Goal: Book appointment/travel/reservation

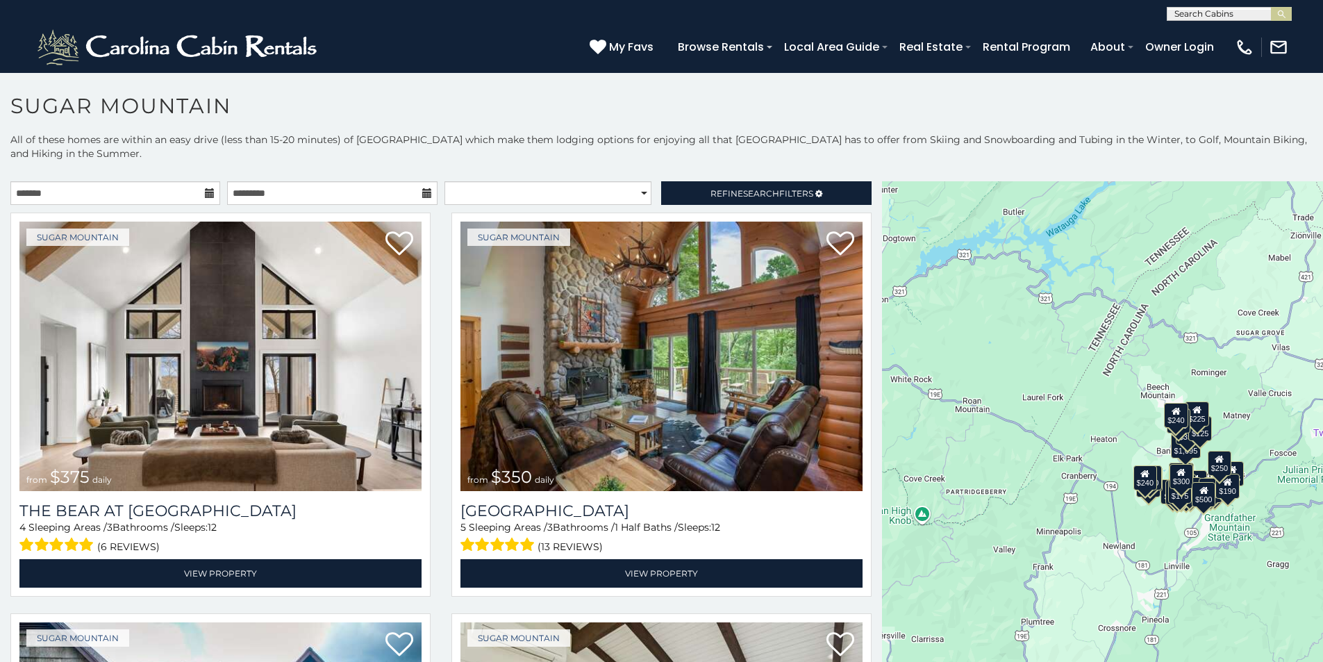
scroll to position [144, 0]
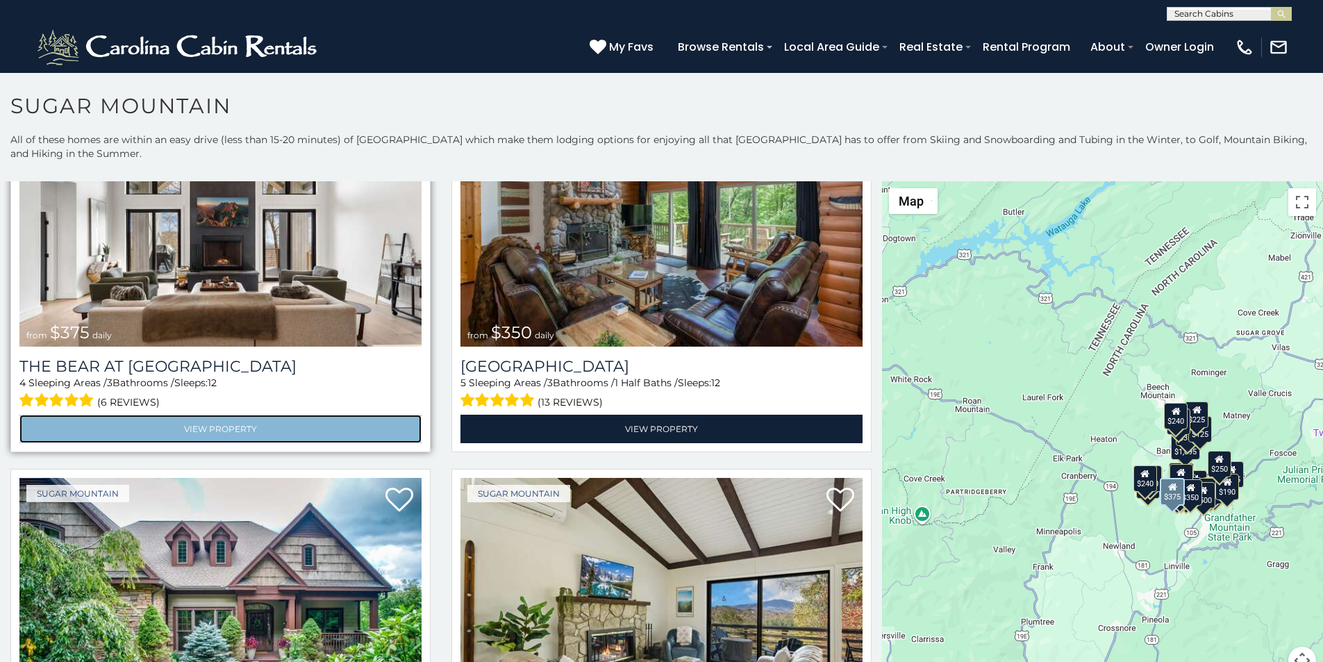
click at [99, 415] on link "View Property" at bounding box center [220, 429] width 402 height 28
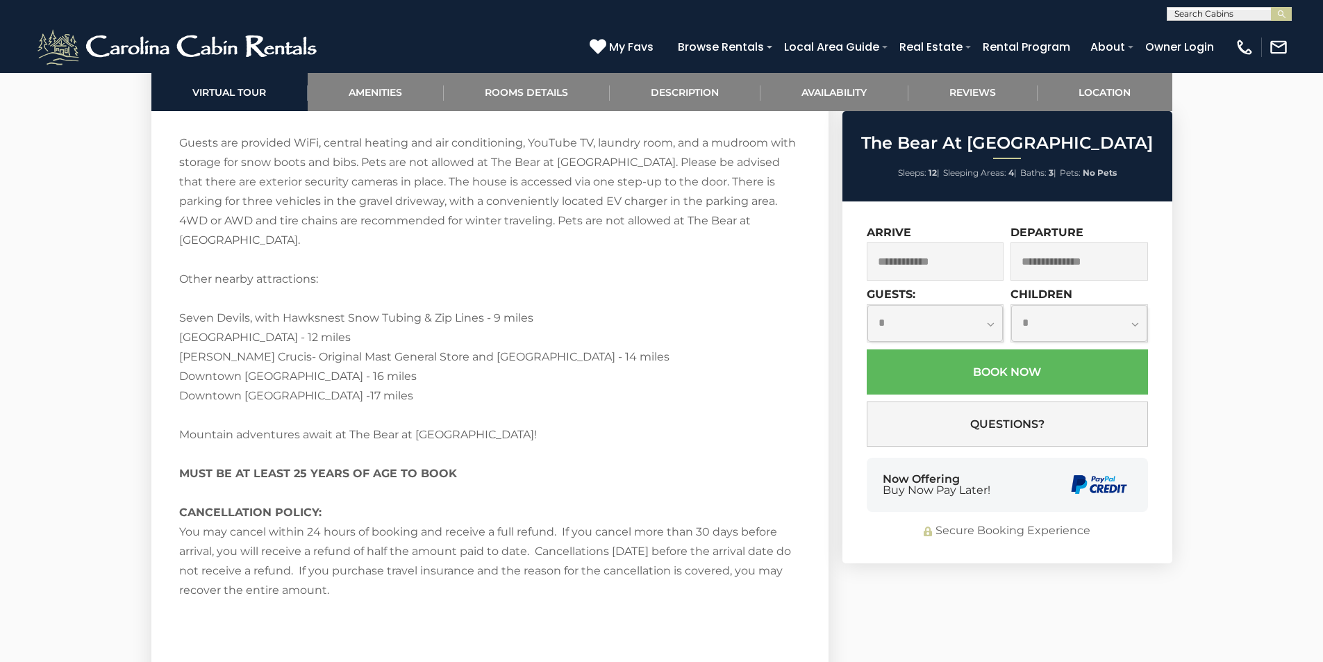
scroll to position [2751, 0]
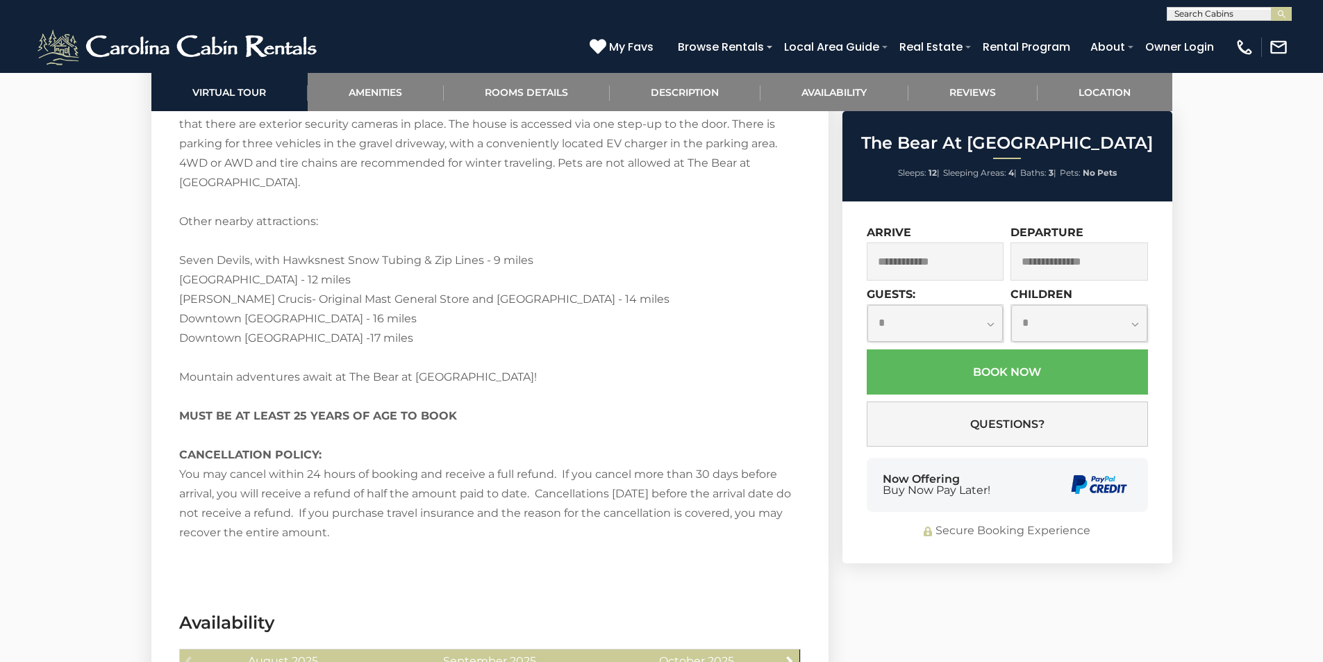
click at [894, 491] on span "Buy Now Pay Later!" at bounding box center [937, 490] width 108 height 11
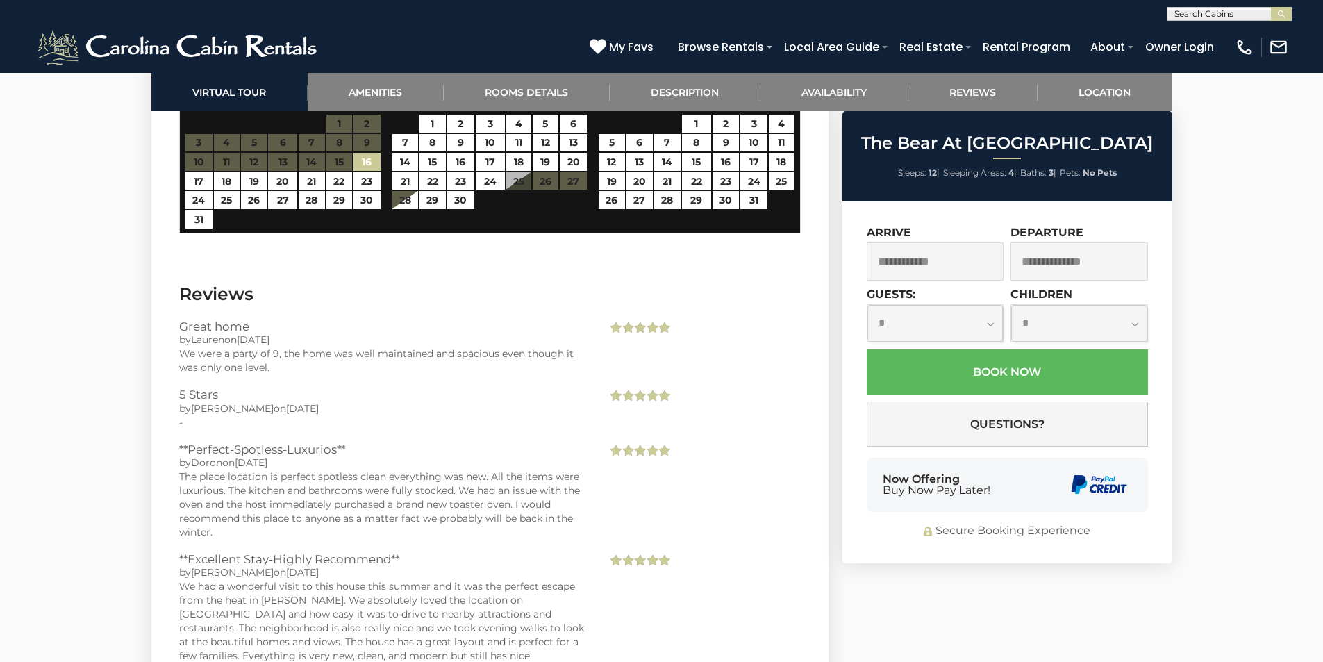
scroll to position [3354, 0]
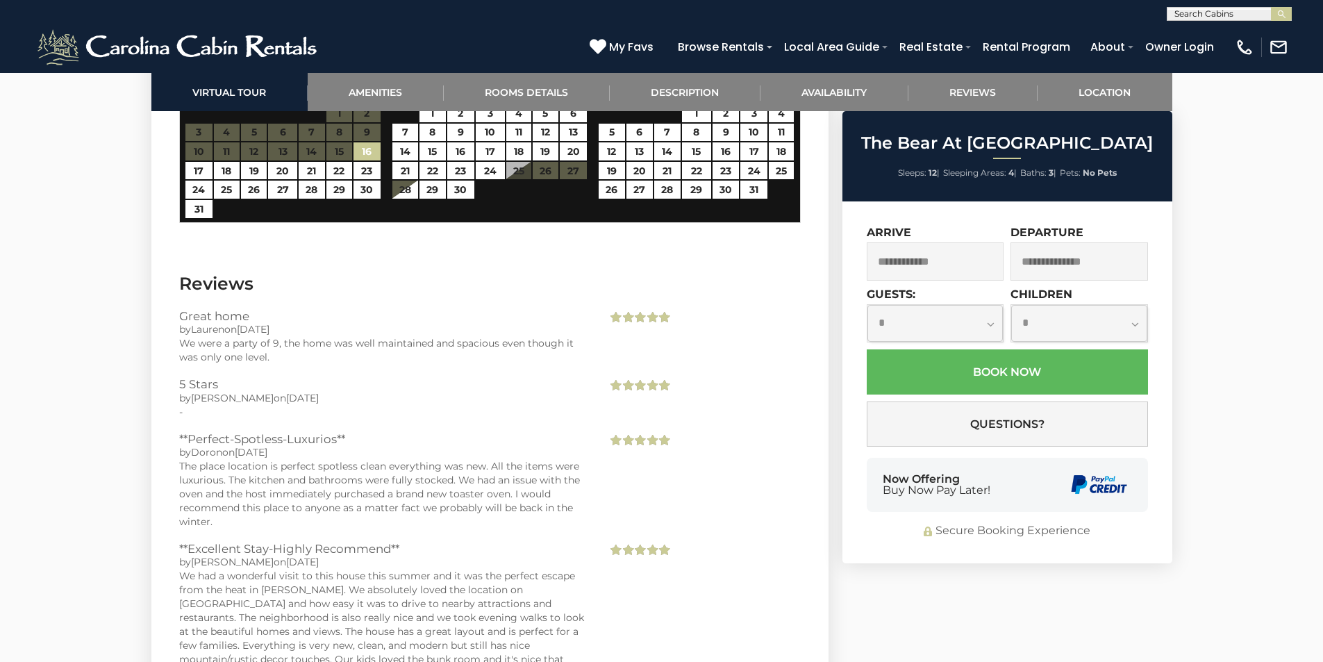
click at [1024, 524] on div "Secure Booking Experience" at bounding box center [1007, 531] width 281 height 16
click at [1031, 547] on div "**********" at bounding box center [1007, 382] width 330 height 362
click at [1277, 17] on img "submit" at bounding box center [1281, 14] width 10 height 10
